Goal: Transaction & Acquisition: Purchase product/service

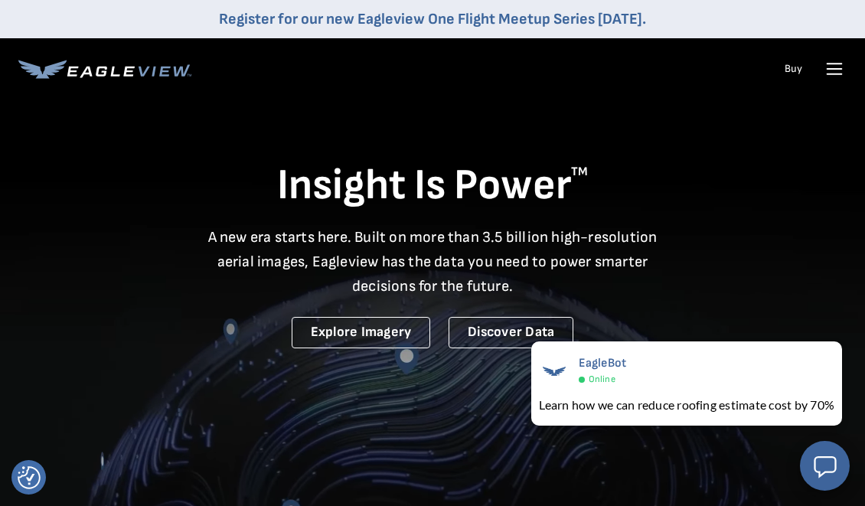
click at [828, 73] on icon at bounding box center [834, 69] width 25 height 25
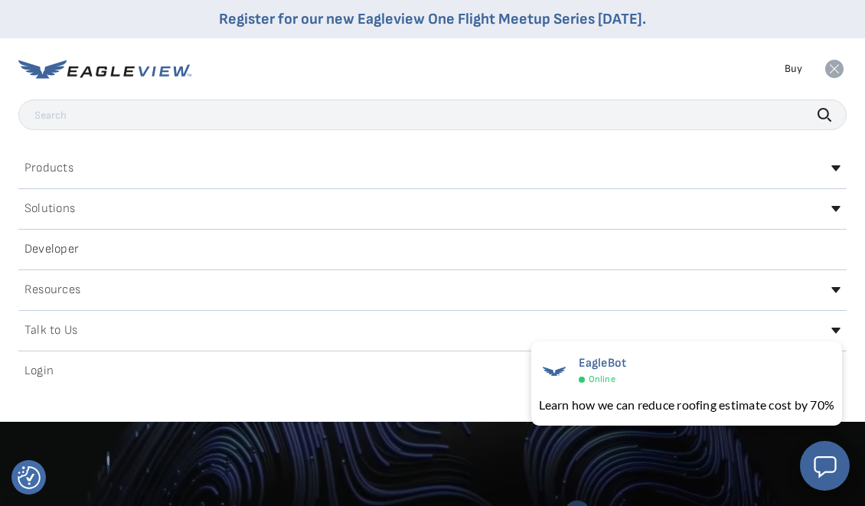
click at [51, 374] on h2 "Login" at bounding box center [39, 371] width 29 height 12
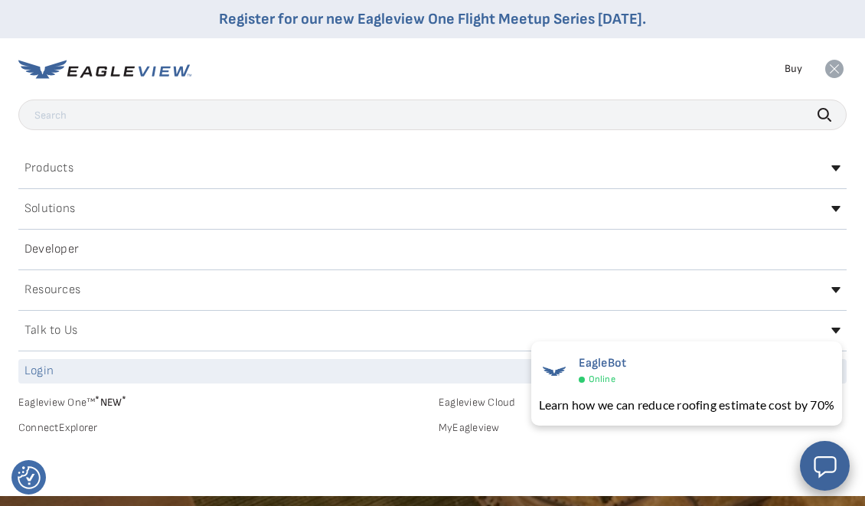
click at [453, 427] on link "MyEagleview" at bounding box center [643, 428] width 408 height 14
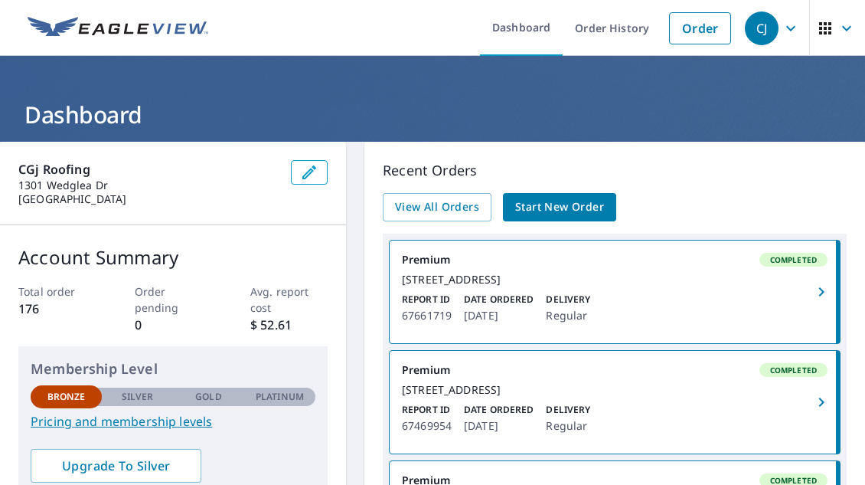
click at [792, 23] on icon "button" at bounding box center [791, 28] width 18 height 18
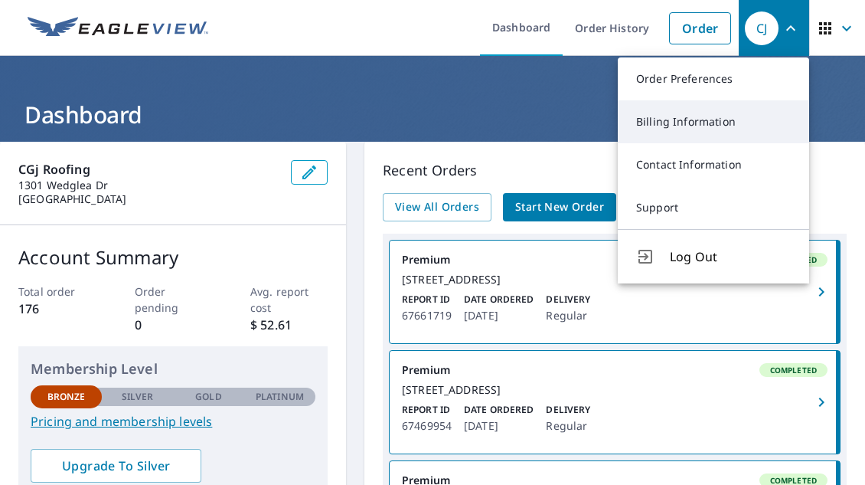
click at [708, 126] on link "Billing Information" at bounding box center [713, 121] width 191 height 43
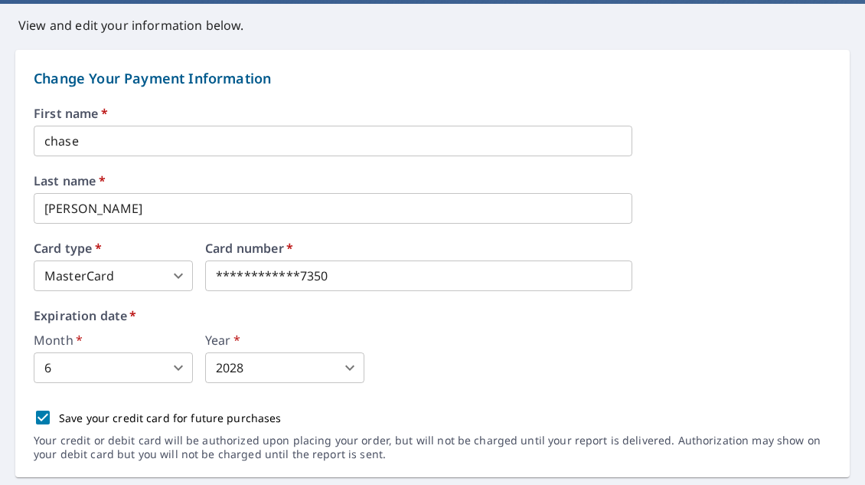
scroll to position [139, 0]
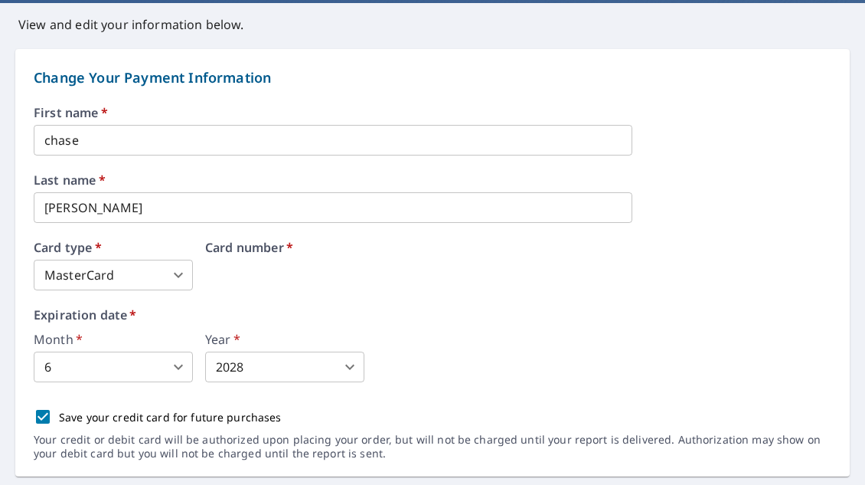
click at [355, 276] on div "Card number   *" at bounding box center [418, 265] width 427 height 49
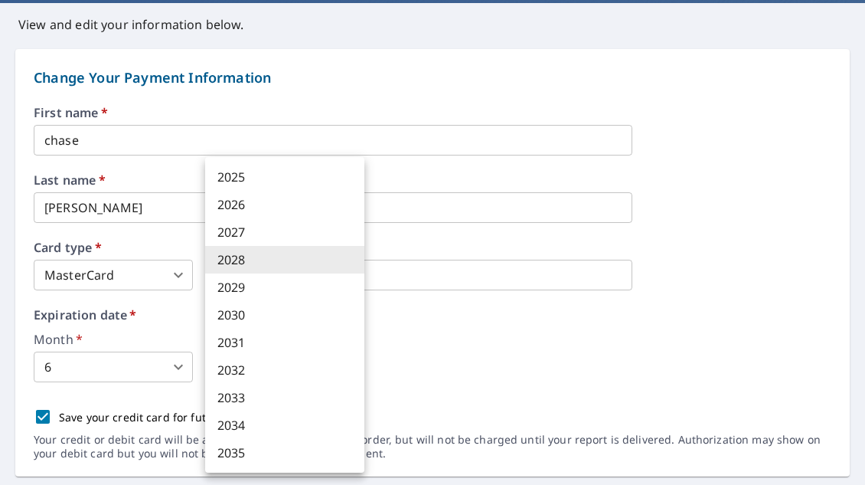
click at [270, 371] on body "CJ CJ Dashboard Order History Order CJ Dashboard / Billing Information Billing …" at bounding box center [432, 242] width 865 height 485
click at [259, 286] on li "2029" at bounding box center [284, 287] width 159 height 28
type input "2029"
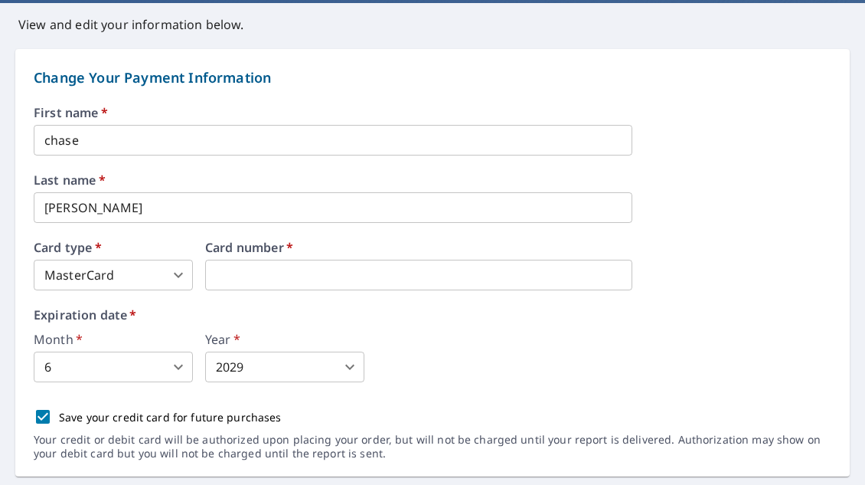
click at [386, 324] on div "Expiration date   * Month   * 6 6 ​ Year   * 2029 2029 ​" at bounding box center [433, 346] width 798 height 74
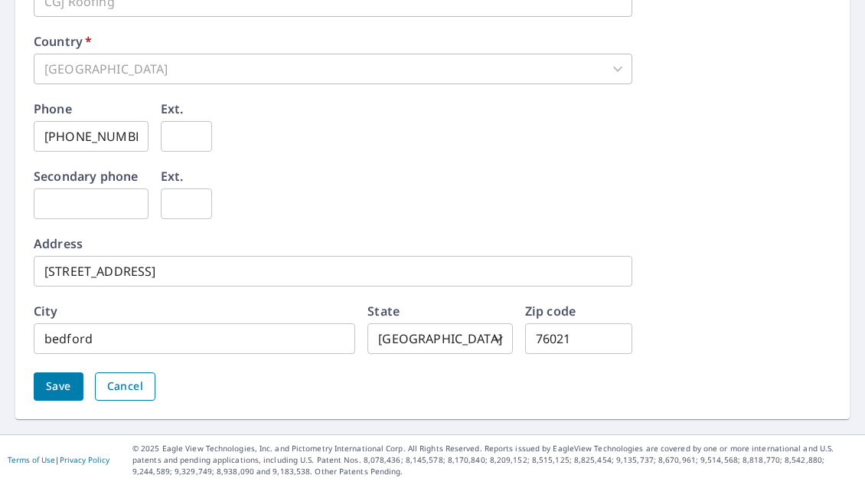
scroll to position [825, 0]
click at [57, 392] on span "Save" at bounding box center [58, 387] width 25 height 19
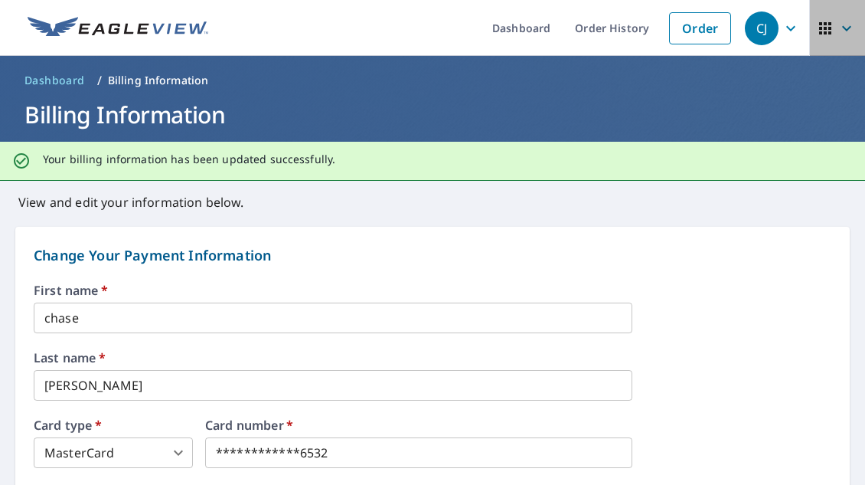
click at [849, 30] on icon "button" at bounding box center [847, 28] width 18 height 18
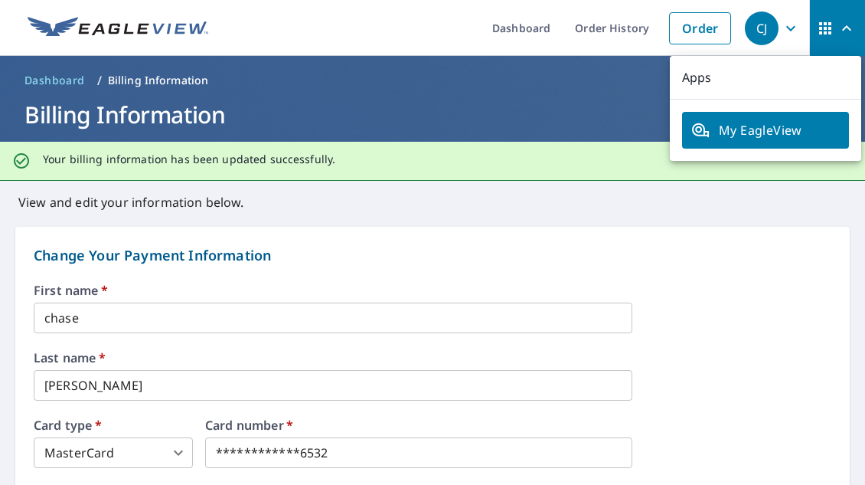
click at [793, 31] on icon "button" at bounding box center [791, 28] width 18 height 18
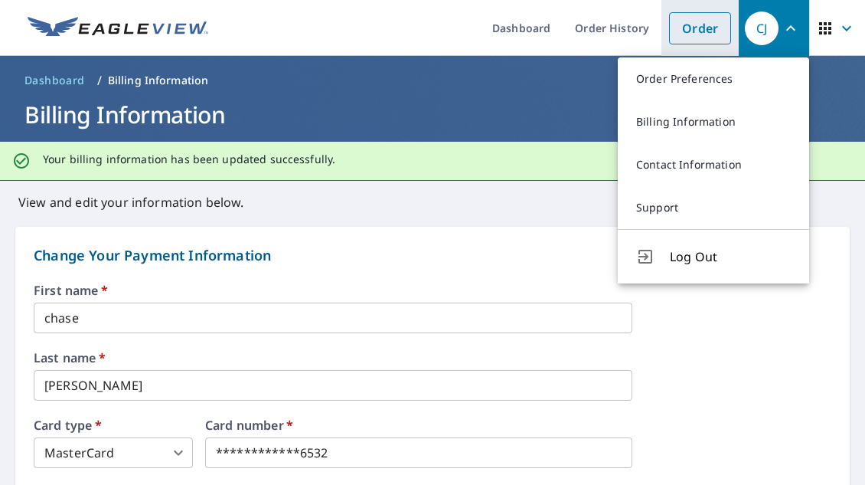
click at [705, 21] on link "Order" at bounding box center [700, 28] width 62 height 32
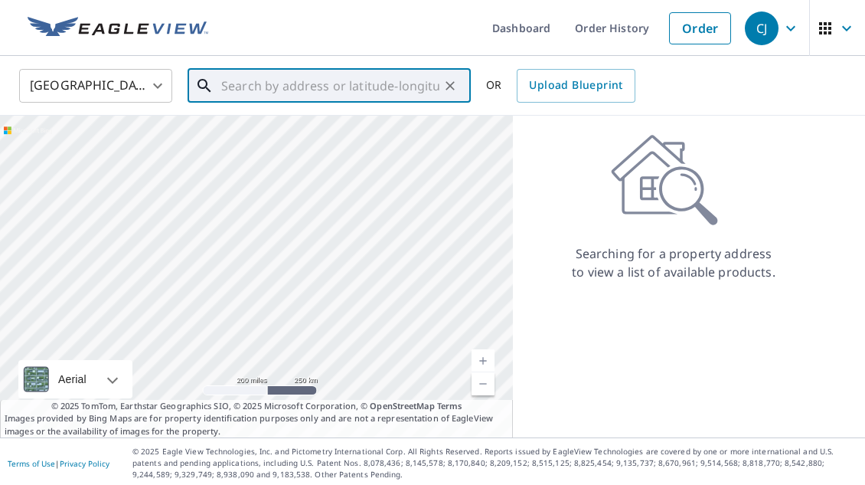
click at [361, 77] on input "text" at bounding box center [330, 85] width 218 height 43
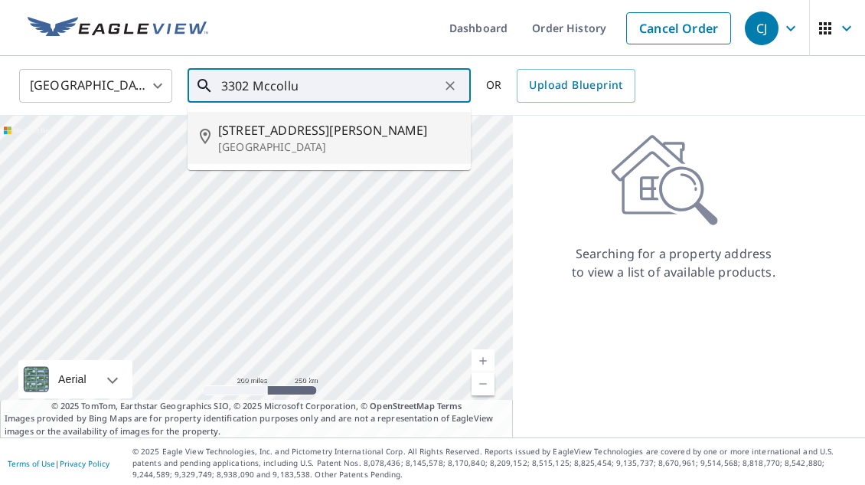
click at [312, 138] on span "3302 Mccollum St" at bounding box center [338, 130] width 240 height 18
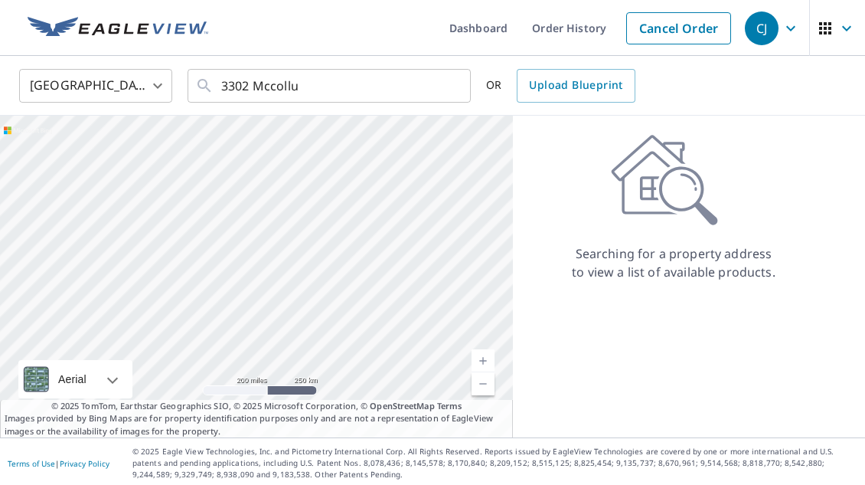
type input "3302 Mccollum St Irving, TX 75061"
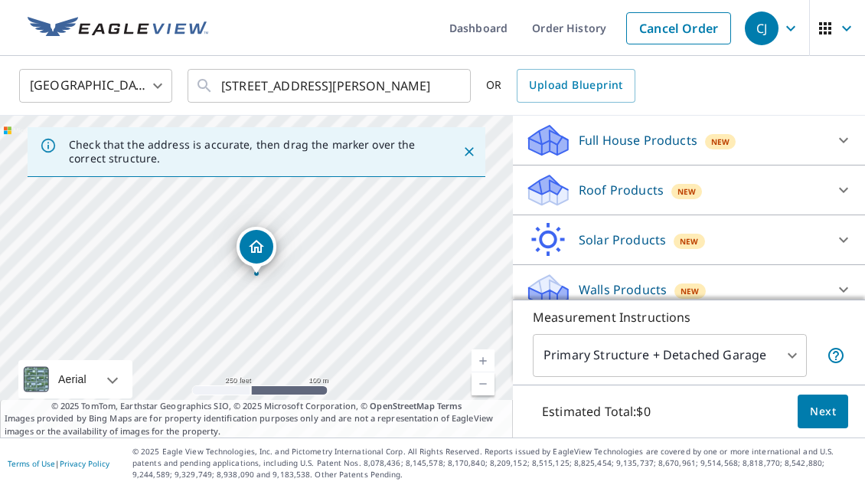
scroll to position [162, 0]
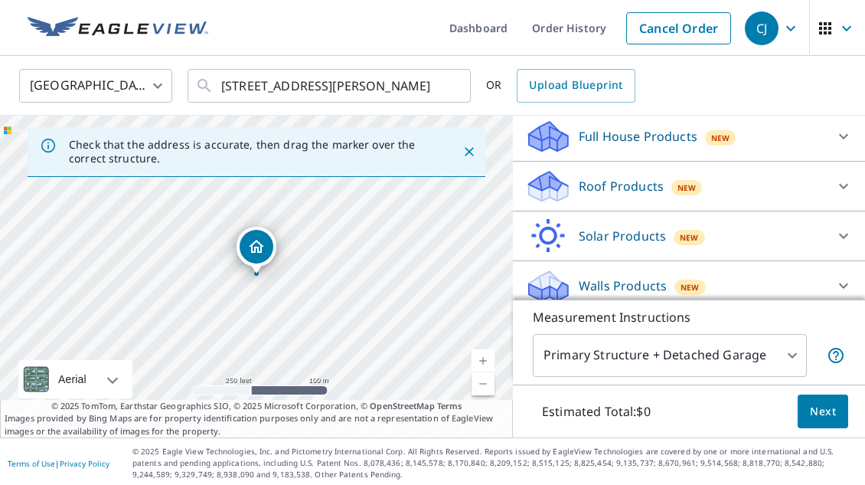
click at [632, 193] on p "Roof Products" at bounding box center [621, 186] width 85 height 18
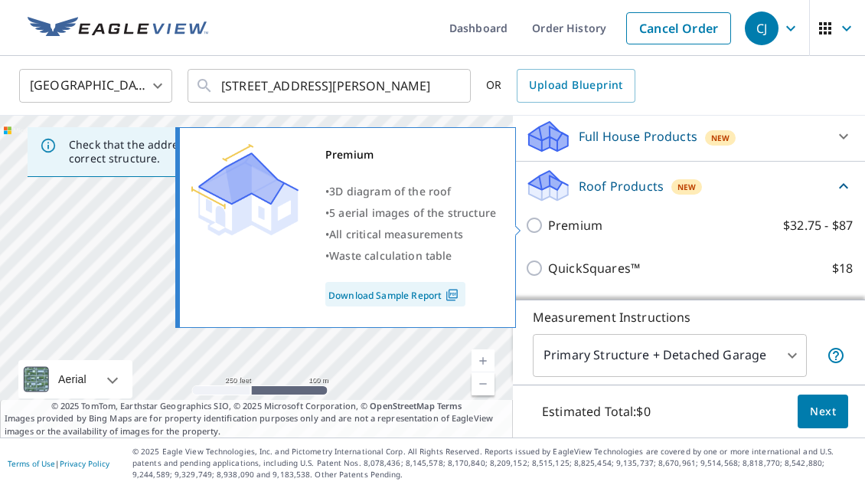
click at [558, 229] on p "Premium" at bounding box center [575, 225] width 54 height 18
click at [548, 229] on input "Premium $32.75 - $87" at bounding box center [536, 225] width 23 height 18
checkbox input "true"
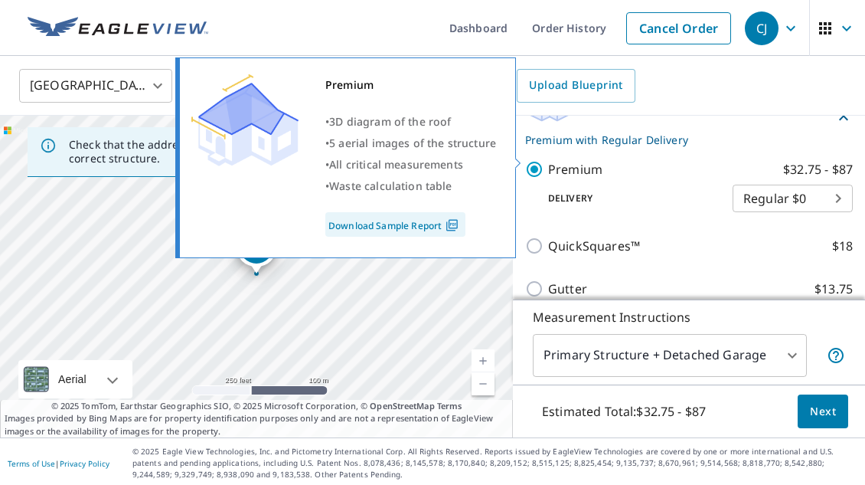
scroll to position [260, 0]
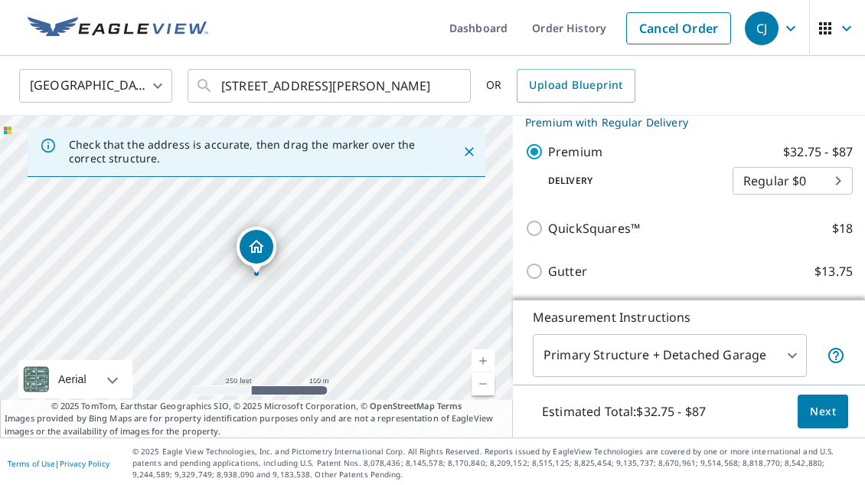
click at [829, 420] on button "Next" at bounding box center [823, 411] width 51 height 34
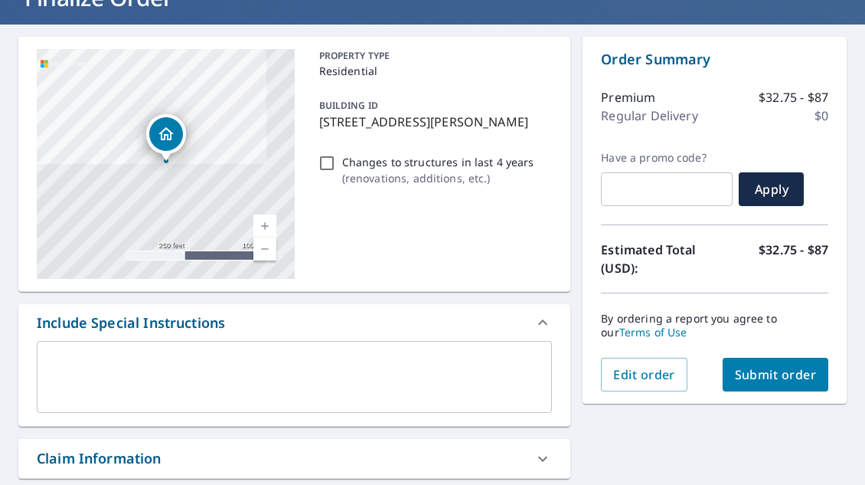
scroll to position [118, 0]
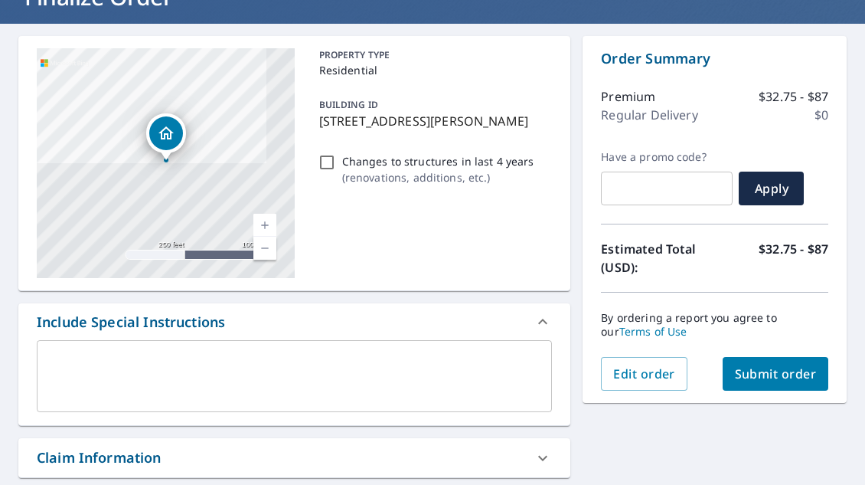
click at [758, 375] on span "Submit order" at bounding box center [776, 373] width 82 height 17
